Goal: Task Accomplishment & Management: Manage account settings

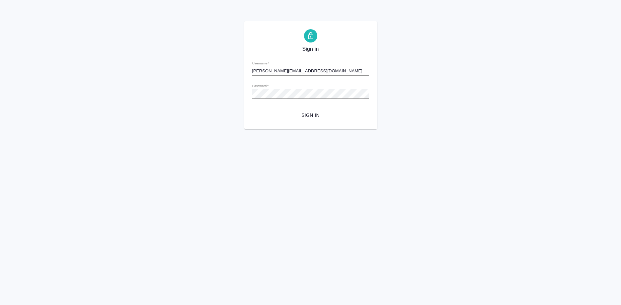
click at [71, 97] on div "Sign in Username   * s.shirina@awatera.com Password   * urlPath   * / Sign in" at bounding box center [310, 75] width 621 height 108
click at [304, 111] on span "Sign in" at bounding box center [310, 115] width 106 height 8
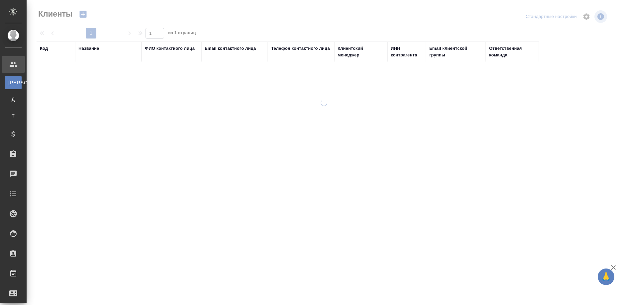
select select "RU"
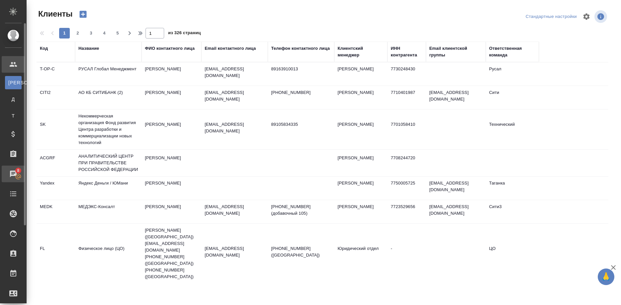
click at [13, 174] on div "Чаты" at bounding box center [5, 174] width 17 height 10
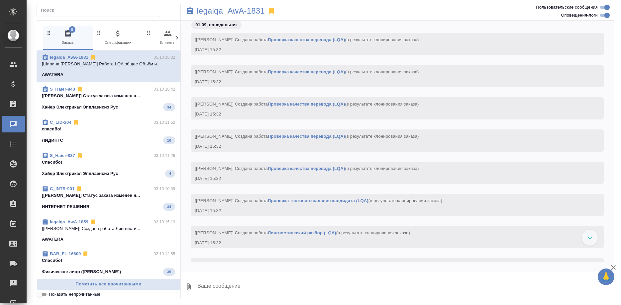
scroll to position [6527, 0]
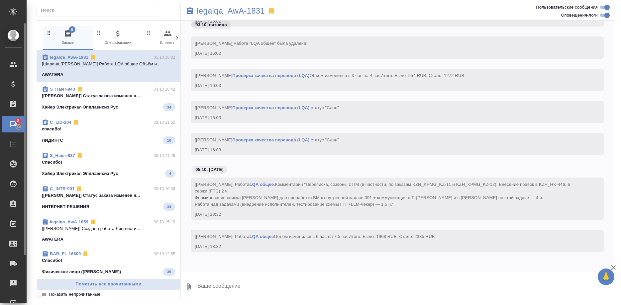
click at [16, 126] on link "8 Чаты" at bounding box center [13, 124] width 23 height 17
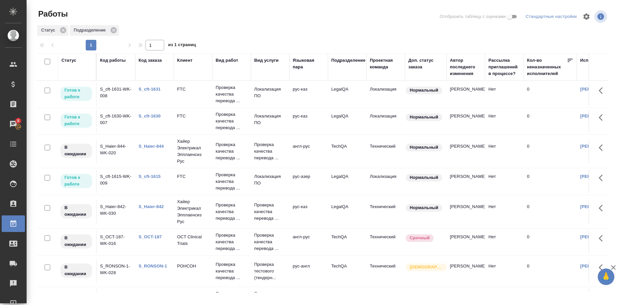
click at [152, 87] on div "S_cft-1631" at bounding box center [154, 89] width 32 height 7
click at [152, 115] on link "S_cft-1630" at bounding box center [149, 116] width 22 height 5
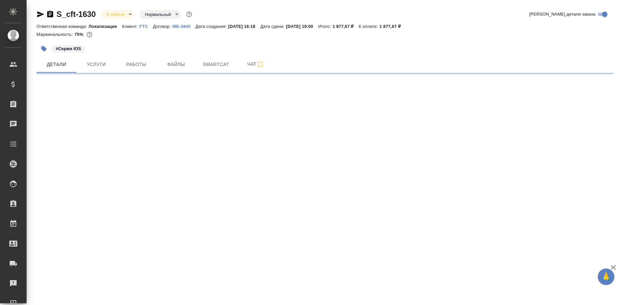
select select "RU"
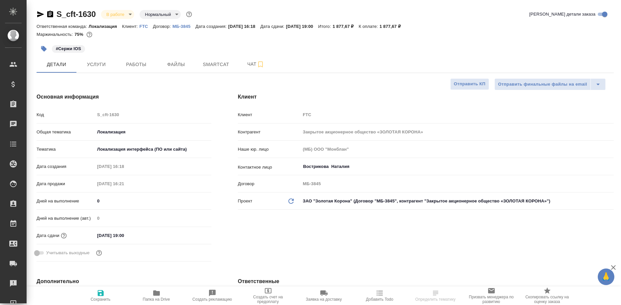
type textarea "x"
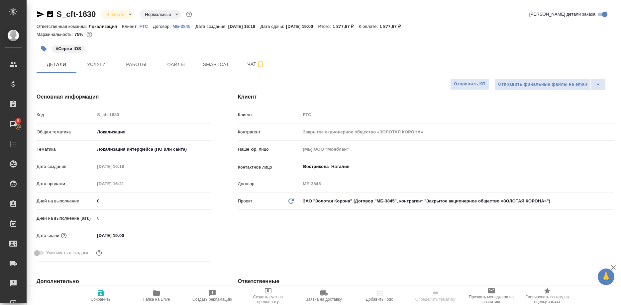
type textarea "x"
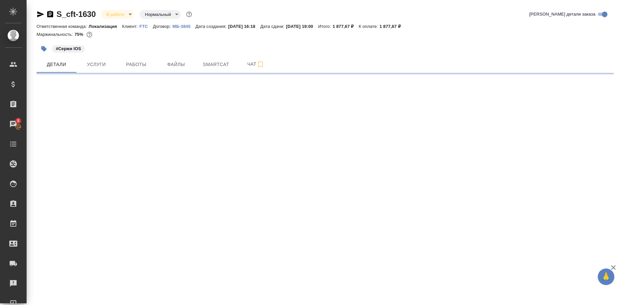
select select "RU"
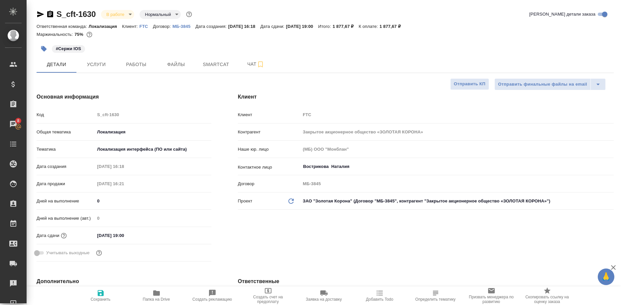
type textarea "x"
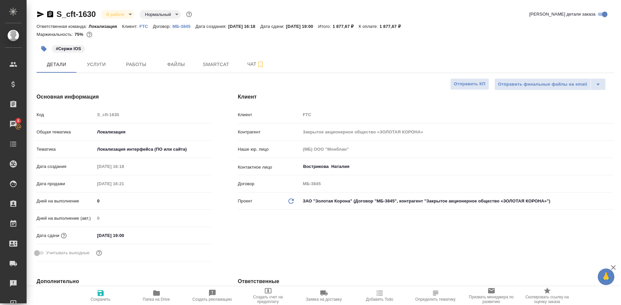
type textarea "x"
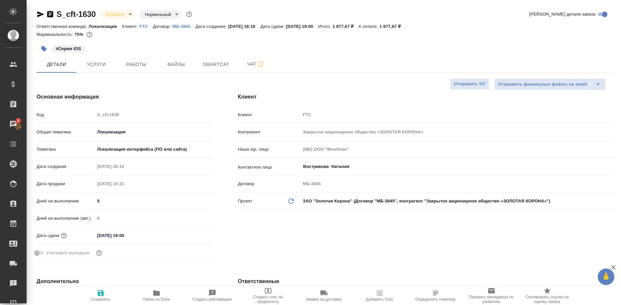
type textarea "x"
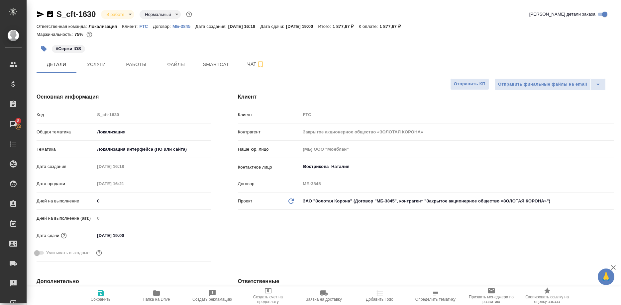
type textarea "x"
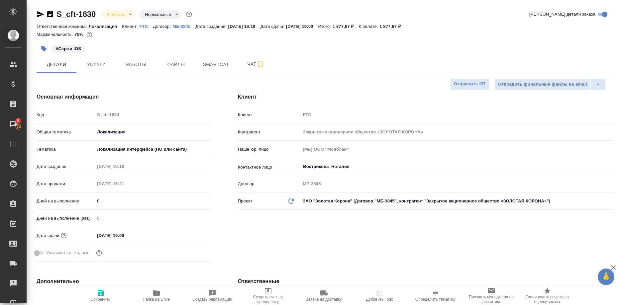
type textarea "x"
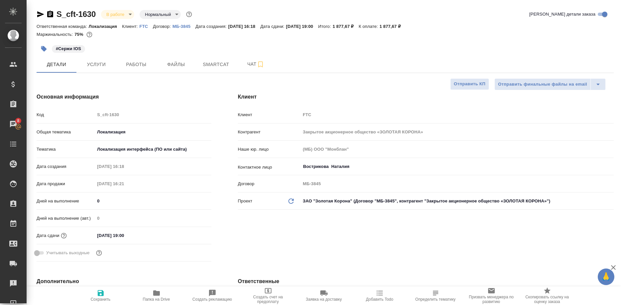
type textarea "x"
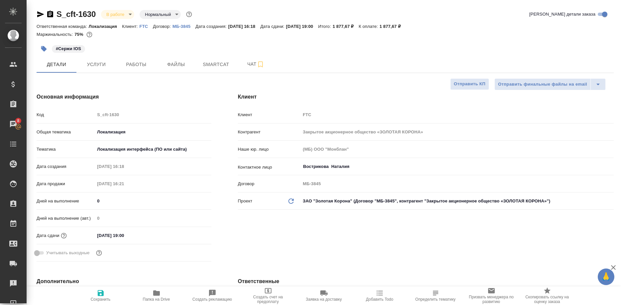
type textarea "x"
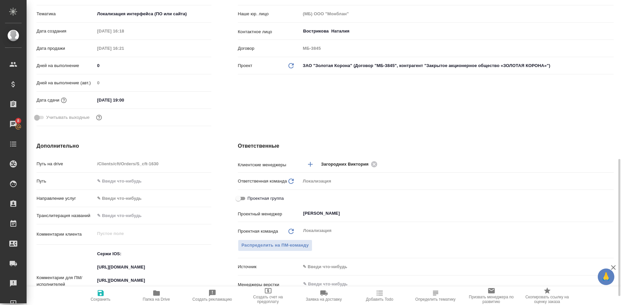
scroll to position [203, 0]
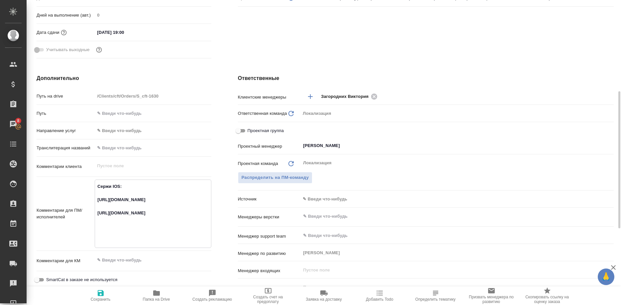
drag, startPoint x: 197, startPoint y: 240, endPoint x: 127, endPoint y: 226, distance: 71.8
click at [127, 226] on textarea "Сержи IOS: https://smartcat.com/projects/cbb2b0c1-053b-4a02-9793-cb712a3e3c97/f…" at bounding box center [153, 213] width 116 height 64
click at [202, 240] on textarea "Сержи IOS: https://smartcat.com/projects/cbb2b0c1-053b-4a02-9793-cb712a3e3c97/f…" at bounding box center [153, 213] width 116 height 64
drag, startPoint x: 203, startPoint y: 239, endPoint x: 86, endPoint y: 223, distance: 117.9
click at [95, 223] on textarea "Сержи IOS: https://smartcat.com/projects/cbb2b0c1-053b-4a02-9793-cb712a3e3c97/f…" at bounding box center [153, 213] width 116 height 64
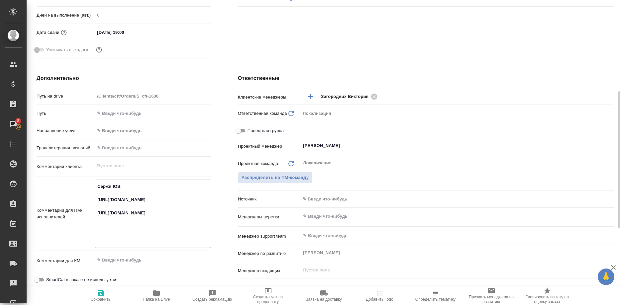
type textarea "x"
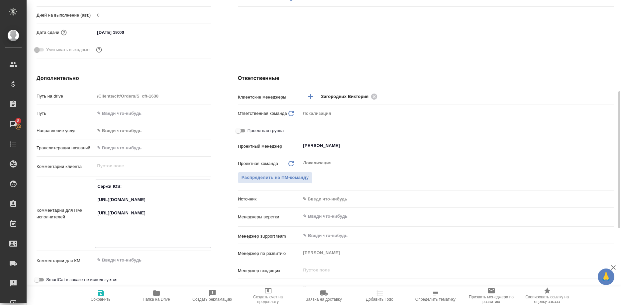
type textarea "x"
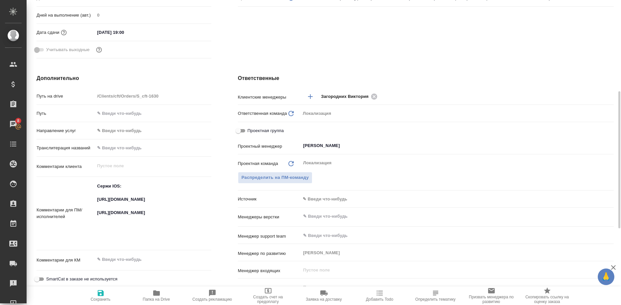
type textarea "x"
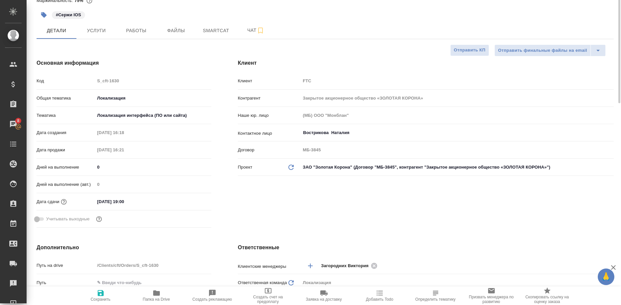
scroll to position [0, 0]
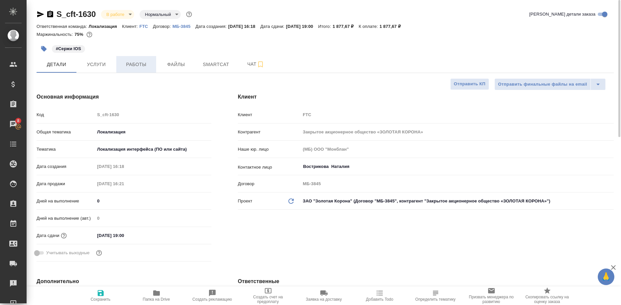
type textarea "x"
click at [140, 72] on button "Работы" at bounding box center [136, 64] width 40 height 17
click at [140, 67] on span "Работы" at bounding box center [136, 64] width 32 height 8
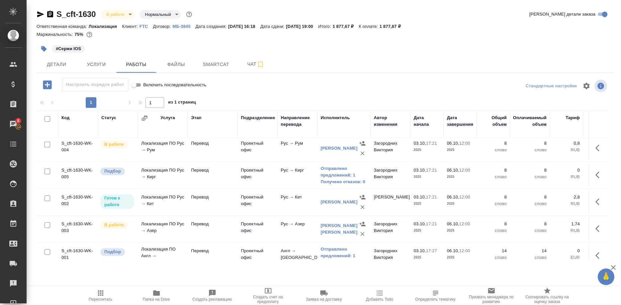
scroll to position [106, 0]
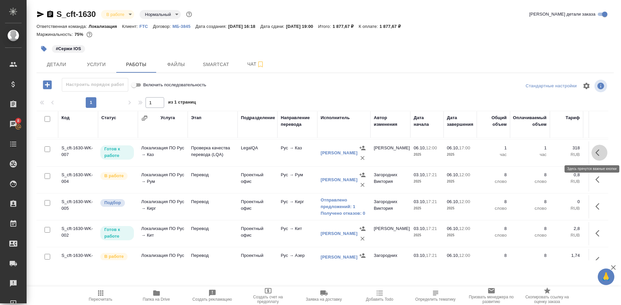
click at [596, 154] on icon "button" at bounding box center [599, 153] width 8 height 8
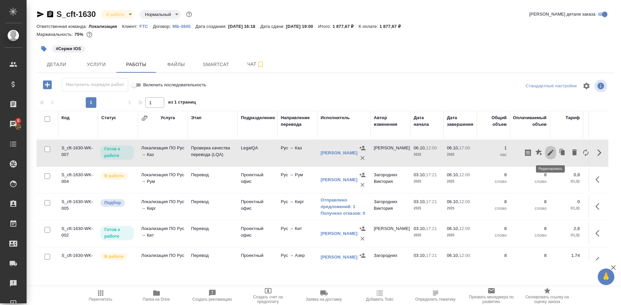
click at [546, 152] on button "button" at bounding box center [550, 153] width 11 height 16
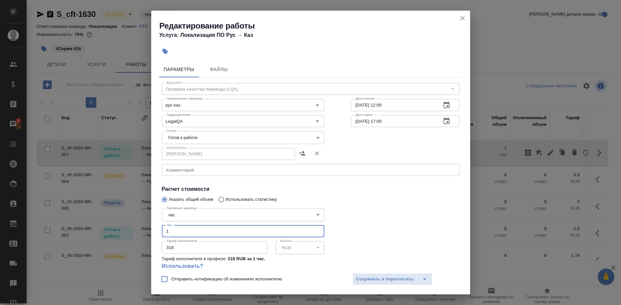
drag, startPoint x: 131, startPoint y: 224, endPoint x: 118, endPoint y: 224, distance: 13.9
click at [162, 225] on input "1" at bounding box center [243, 231] width 162 height 12
type input "0.25"
click at [180, 134] on body "🙏 .cls-1 fill:#fff; AWATERA Shirina Sabina Клиенты Спецификации Заказы 8 Чаты T…" at bounding box center [310, 152] width 621 height 305
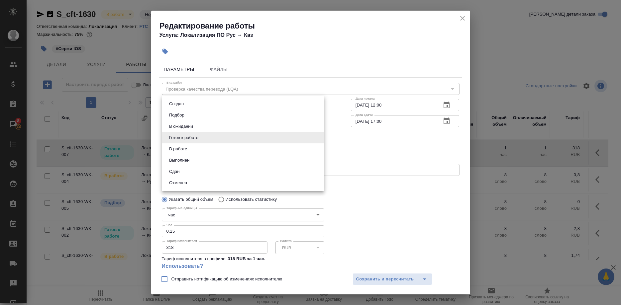
click at [171, 169] on button "Сдан" at bounding box center [174, 171] width 14 height 7
type input "closed"
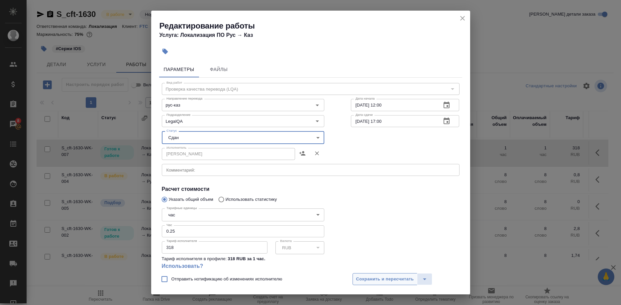
click at [358, 278] on span "Сохранить и пересчитать" at bounding box center [385, 280] width 58 height 8
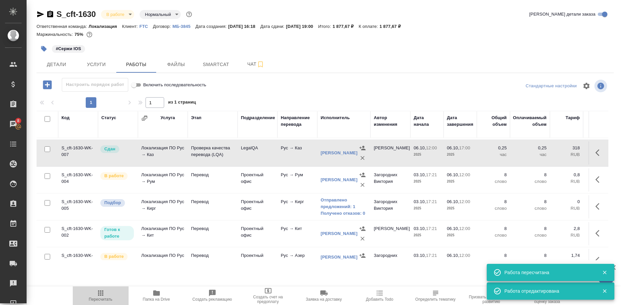
click at [99, 292] on icon "button" at bounding box center [101, 293] width 8 height 8
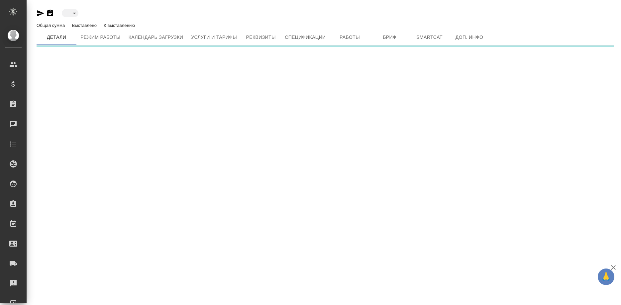
type input "active"
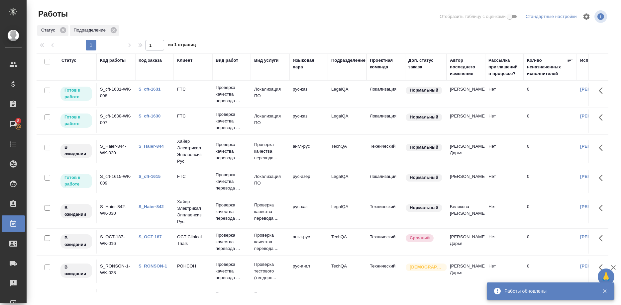
click at [152, 117] on link "S_cft-1630" at bounding box center [149, 116] width 22 height 5
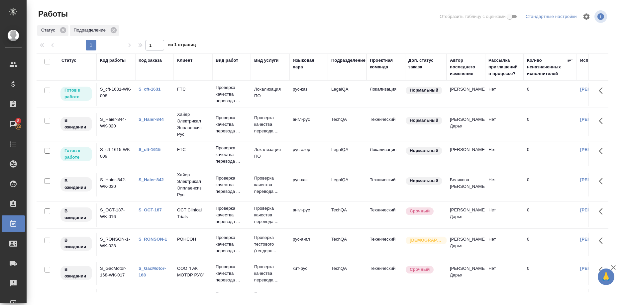
click at [153, 90] on link "S_cft-1631" at bounding box center [149, 89] width 22 height 5
click at [11, 125] on div "Чаты" at bounding box center [5, 124] width 17 height 10
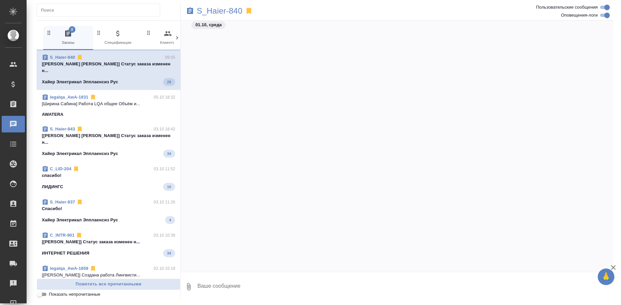
scroll to position [18347, 0]
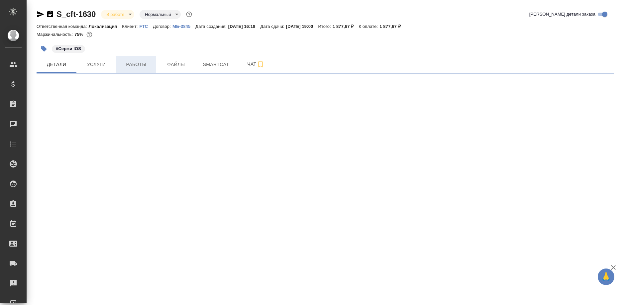
select select "RU"
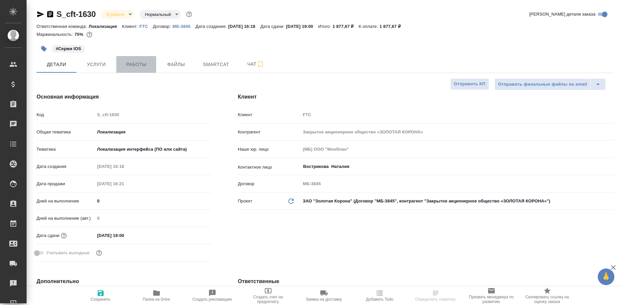
click at [141, 64] on span "Работы" at bounding box center [136, 64] width 32 height 8
type textarea "x"
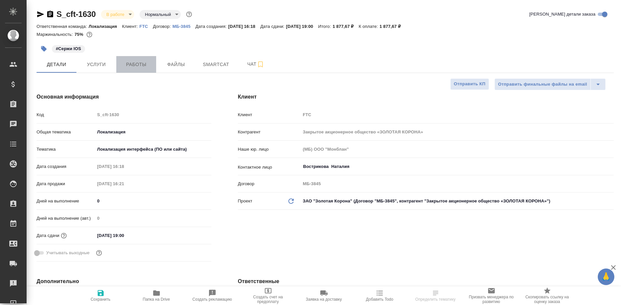
type textarea "x"
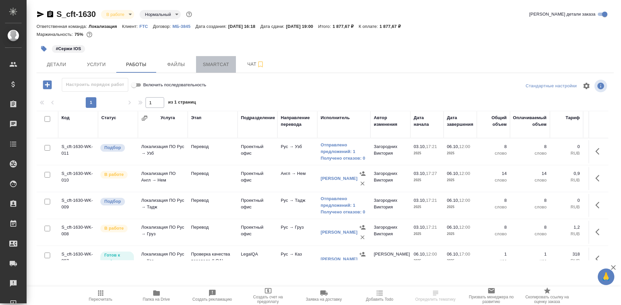
click at [221, 64] on span "Smartcat" at bounding box center [216, 64] width 32 height 8
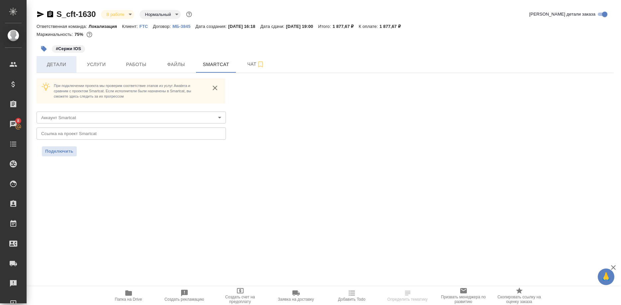
click at [47, 64] on span "Детали" at bounding box center [57, 64] width 32 height 8
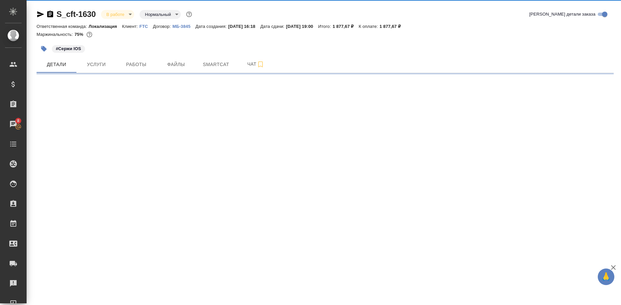
select select "RU"
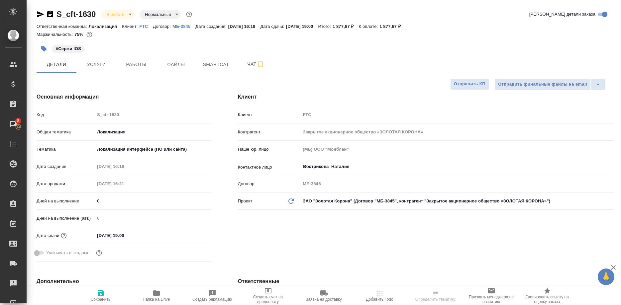
type textarea "x"
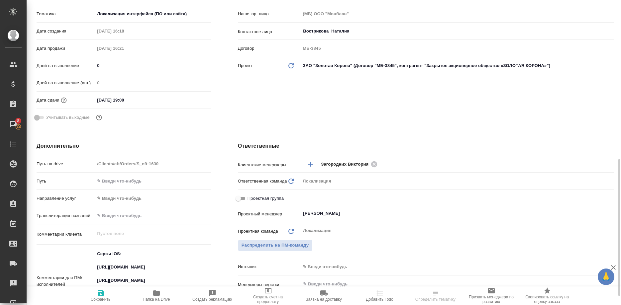
scroll to position [271, 0]
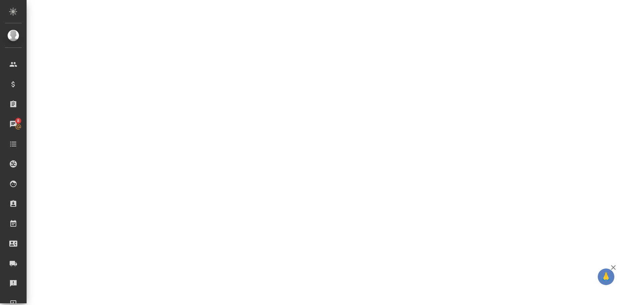
click at [169, 145] on div ".cls-1 fill:#fff; AWATERA Shirina Sabina Клиенты Спецификации Заказы 8 Чаты Tod…" at bounding box center [310, 152] width 621 height 305
select select "RU"
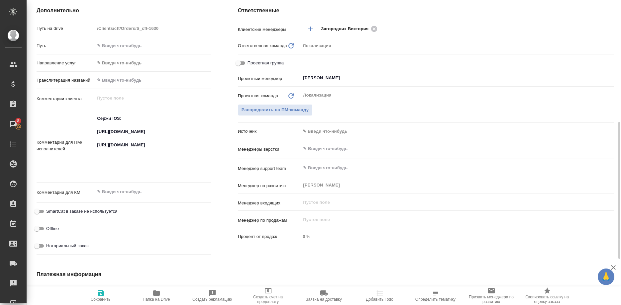
type textarea "x"
drag, startPoint x: 171, startPoint y: 147, endPoint x: 76, endPoint y: 133, distance: 95.9
click at [95, 133] on textarea "Сержи IOS: https://smartcat.com/projects/cbb2b0c1-053b-4a02-9793-cb712a3e3c97/f…" at bounding box center [153, 145] width 116 height 64
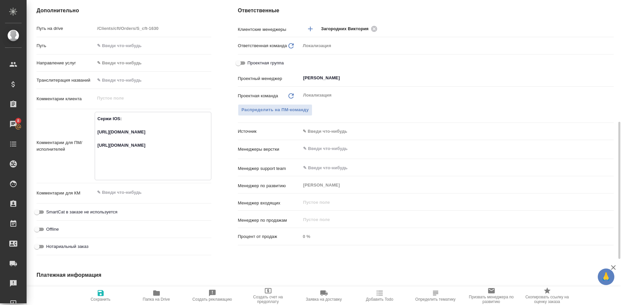
type textarea "x"
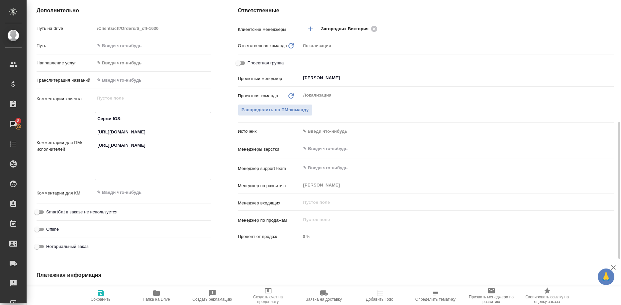
type textarea "x"
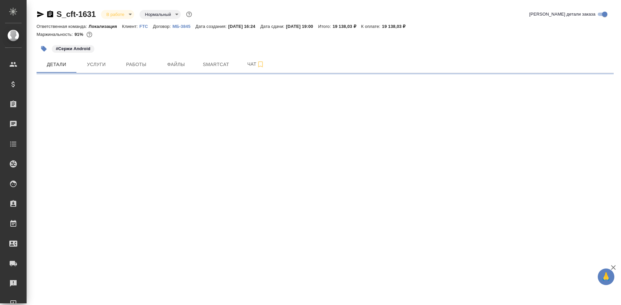
select select "RU"
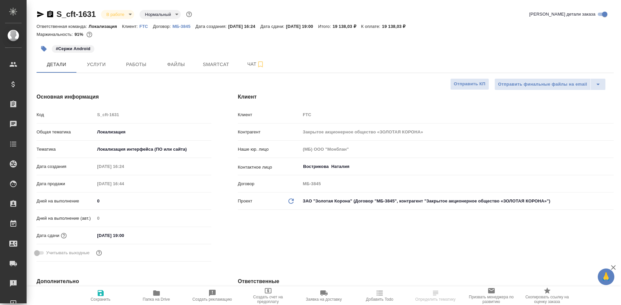
type textarea "x"
type input "[PERSON_NAME]"
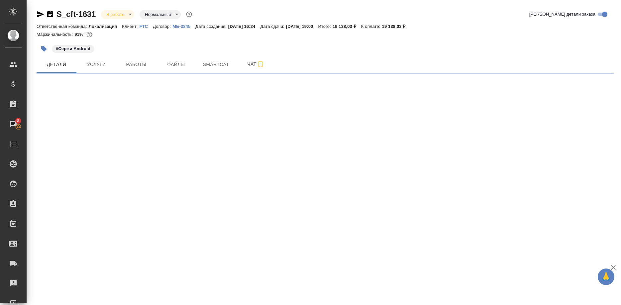
select select "RU"
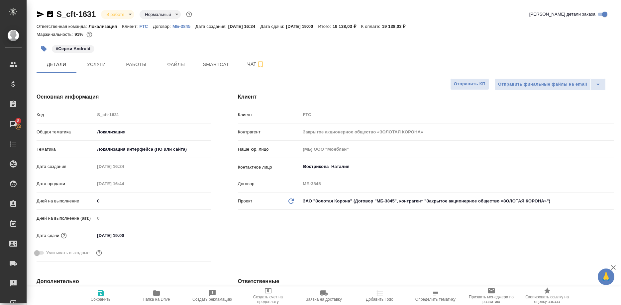
type textarea "x"
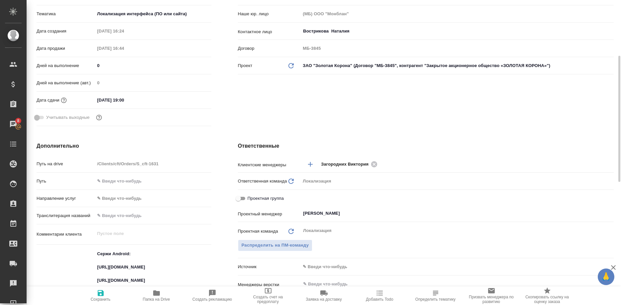
scroll to position [237, 0]
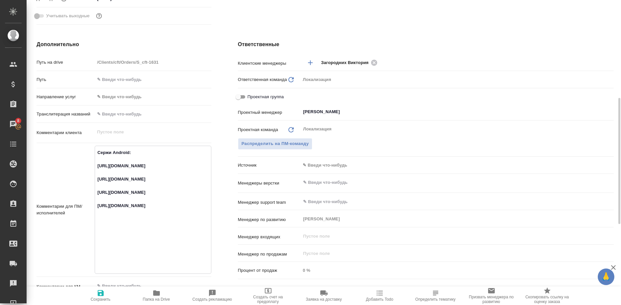
drag, startPoint x: 164, startPoint y: 179, endPoint x: 82, endPoint y: 166, distance: 83.0
click at [95, 166] on textarea "Сержи Android: https://smartcat.com/projects/ce1e2d04-3e56-436e-975d-80da745dea…" at bounding box center [153, 209] width 116 height 124
type textarea "x"
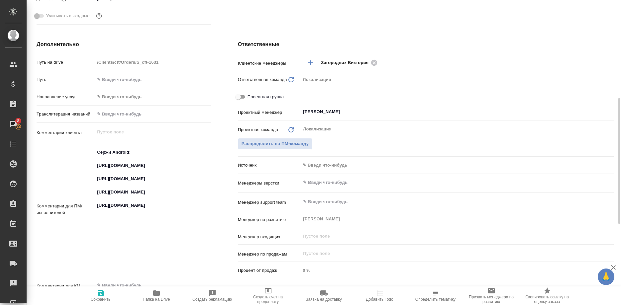
type textarea "x"
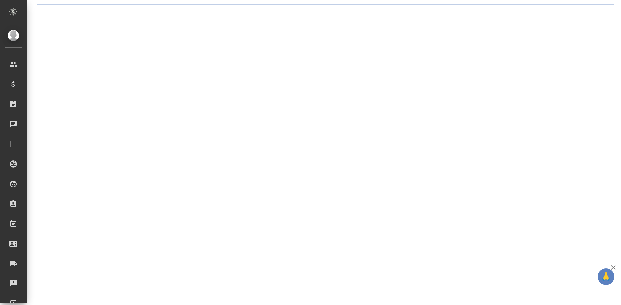
select select "RU"
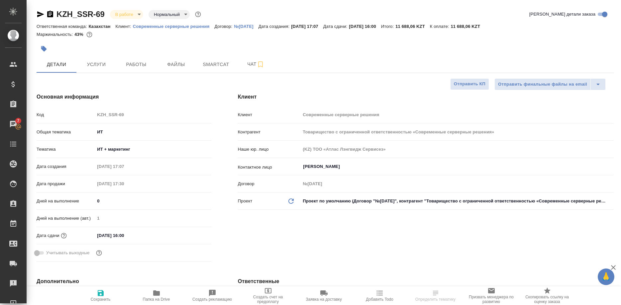
type textarea "x"
click at [137, 66] on span "Работы" at bounding box center [136, 64] width 32 height 8
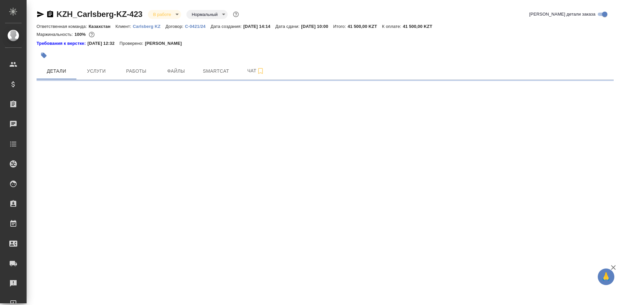
select select "RU"
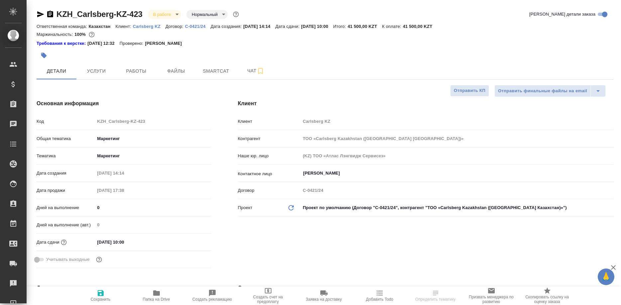
type textarea "x"
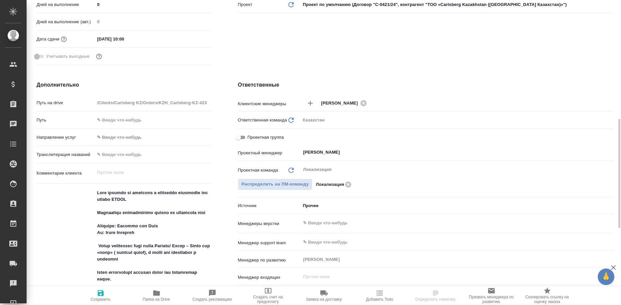
scroll to position [373, 0]
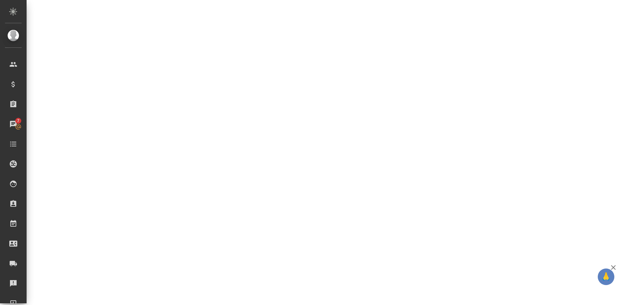
select select "RU"
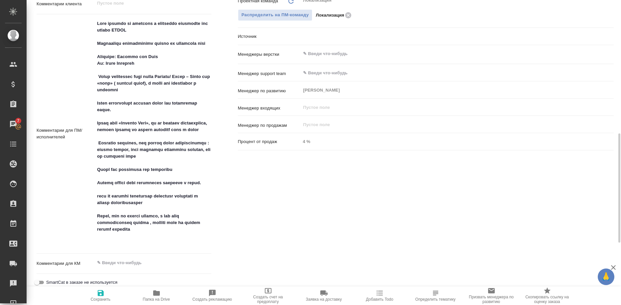
type textarea "x"
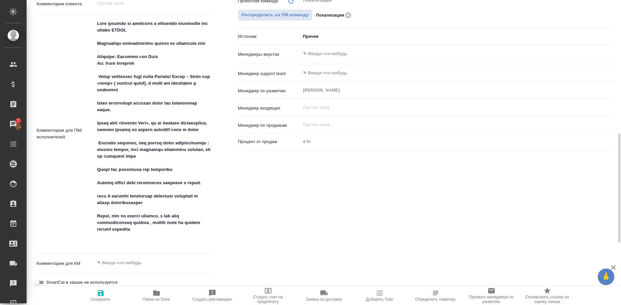
type textarea "x"
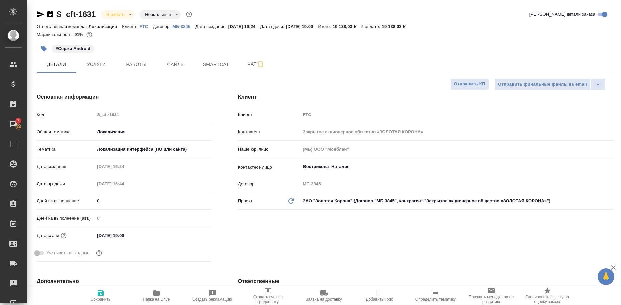
select select "RU"
click at [135, 60] on button "Работы" at bounding box center [136, 64] width 40 height 17
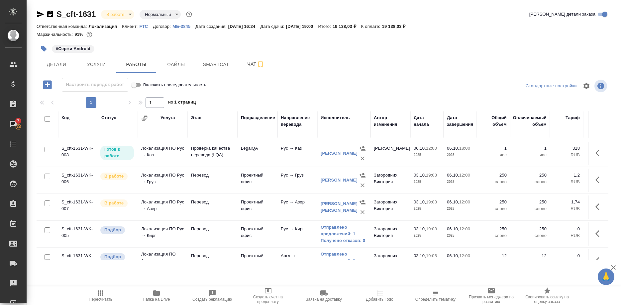
scroll to position [35, 0]
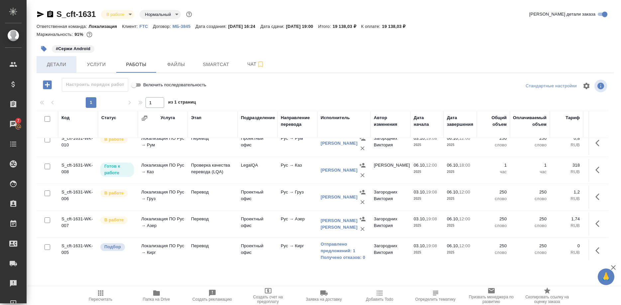
click at [45, 67] on span "Детали" at bounding box center [57, 64] width 32 height 8
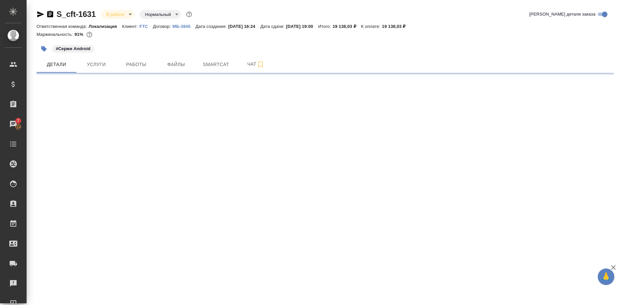
select select "RU"
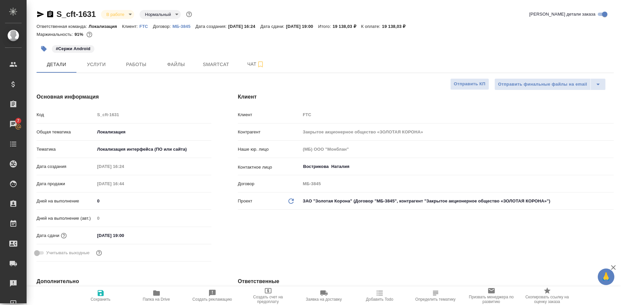
type textarea "x"
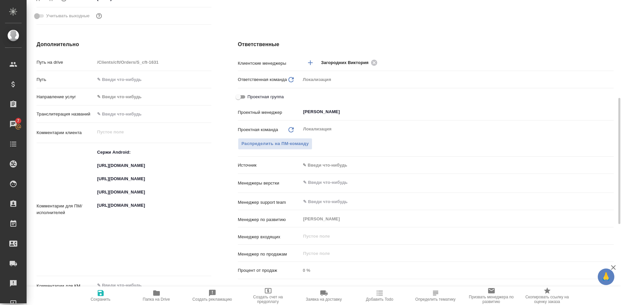
scroll to position [271, 0]
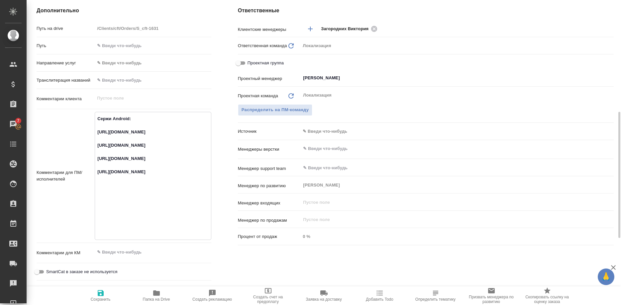
drag, startPoint x: 170, startPoint y: 171, endPoint x: 93, endPoint y: 159, distance: 78.0
click at [95, 160] on textarea "Сержи Android: [URL][DOMAIN_NAME] [URL][DOMAIN_NAME] [URL][DOMAIN_NAME] [URL][D…" at bounding box center [153, 175] width 116 height 124
type textarea "x"
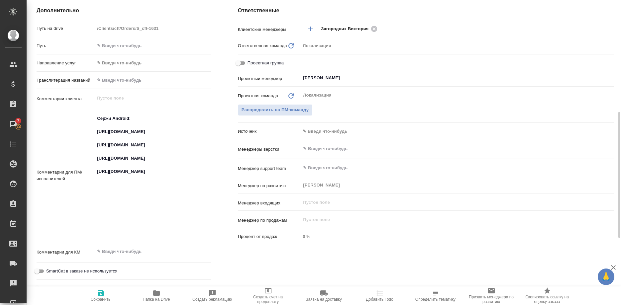
type textarea "x"
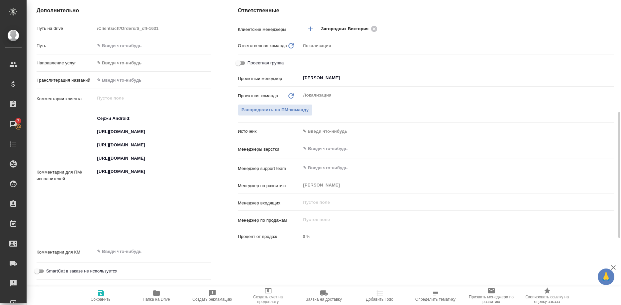
type textarea "x"
